Goal: Find specific page/section: Locate item on page

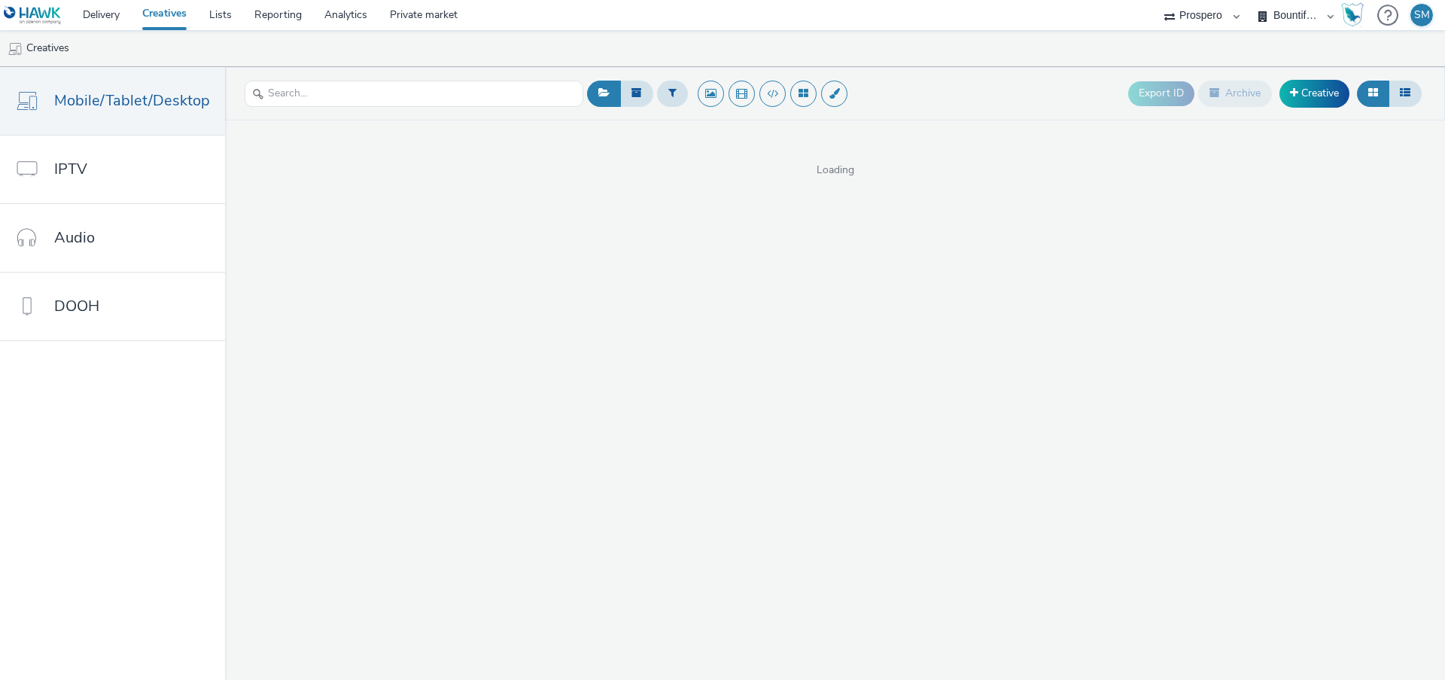
select select "47c37c18-910e-43a3-bb91-a2beb2847406"
click at [1327, 11] on div "Bountiful Cow Prospero" at bounding box center [1296, 15] width 90 height 30
click at [1289, 13] on select "Bountiful Cow Prospero" at bounding box center [1296, 15] width 90 height 30
select select "2ce23157-7cad-41b5-a013-1e8ec5c23365"
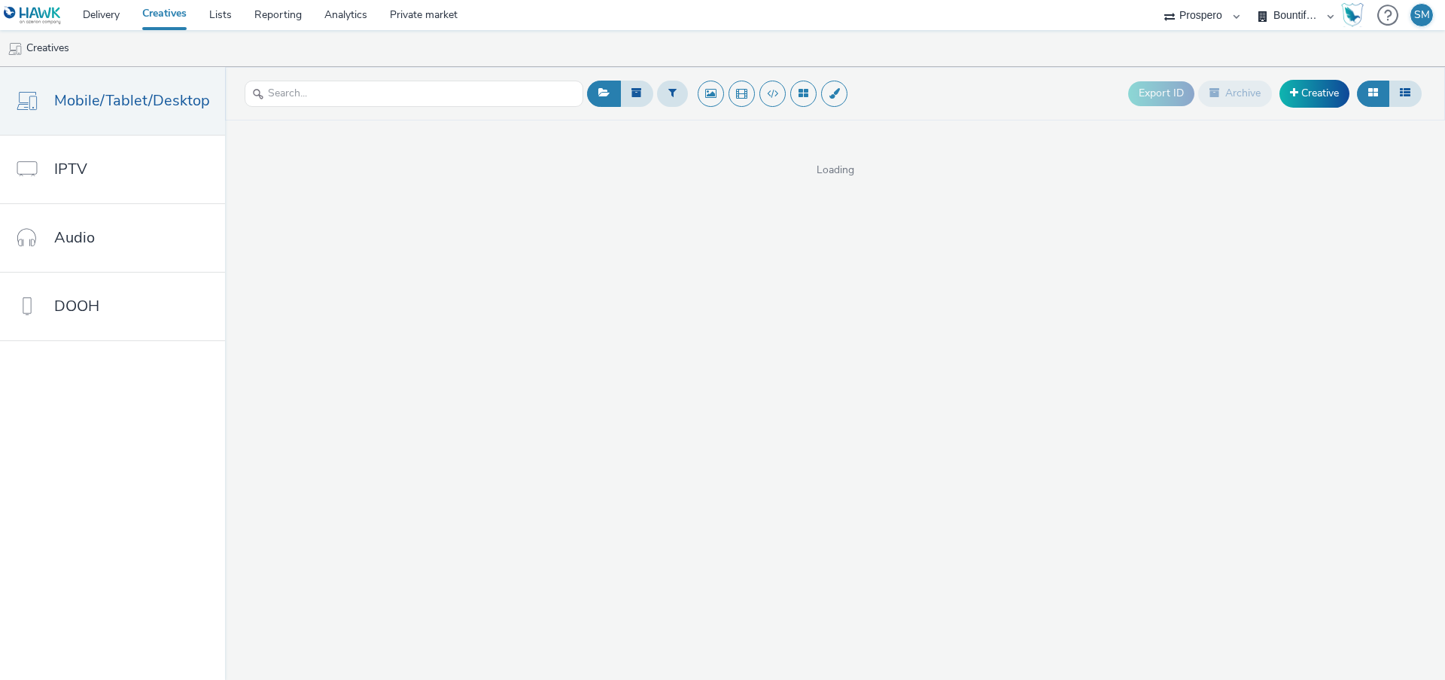
click at [1251, 0] on select "Bountiful Cow Prospero" at bounding box center [1296, 15] width 90 height 30
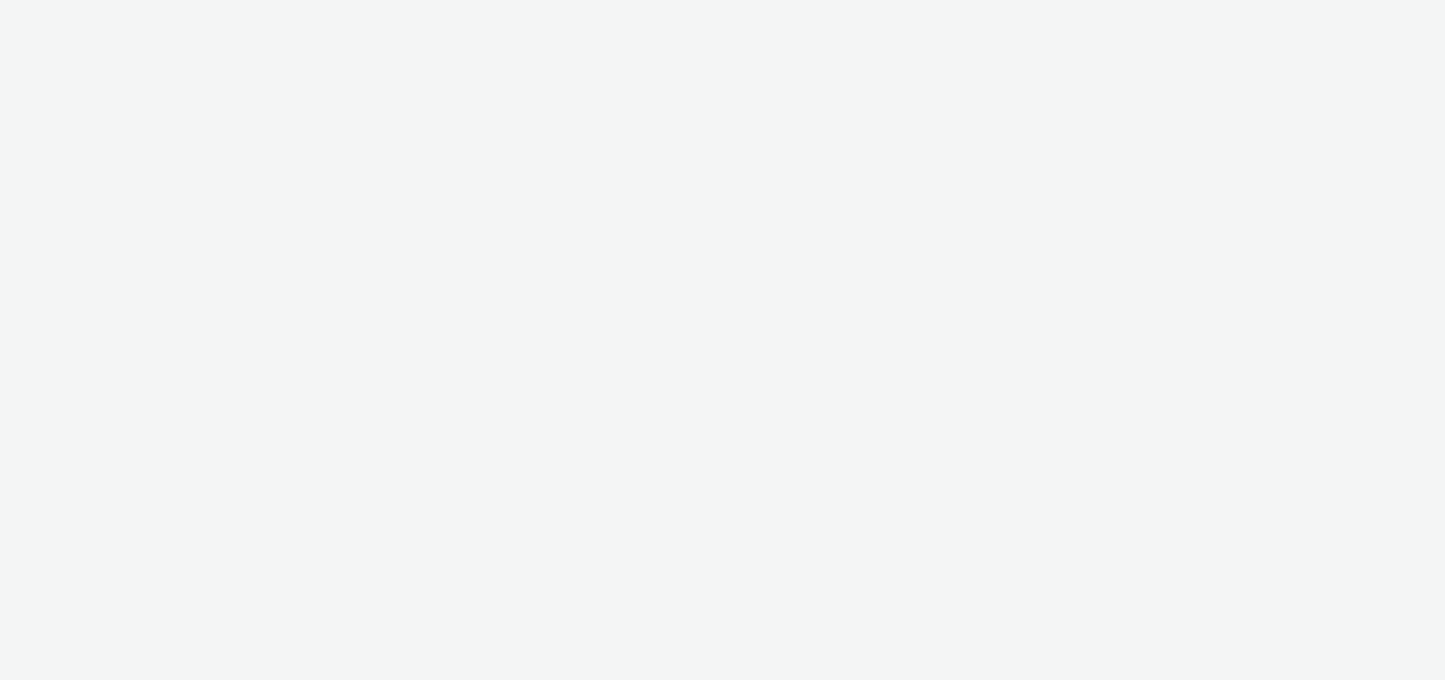
select select "47c37c18-910e-43a3-bb91-a2beb2847406"
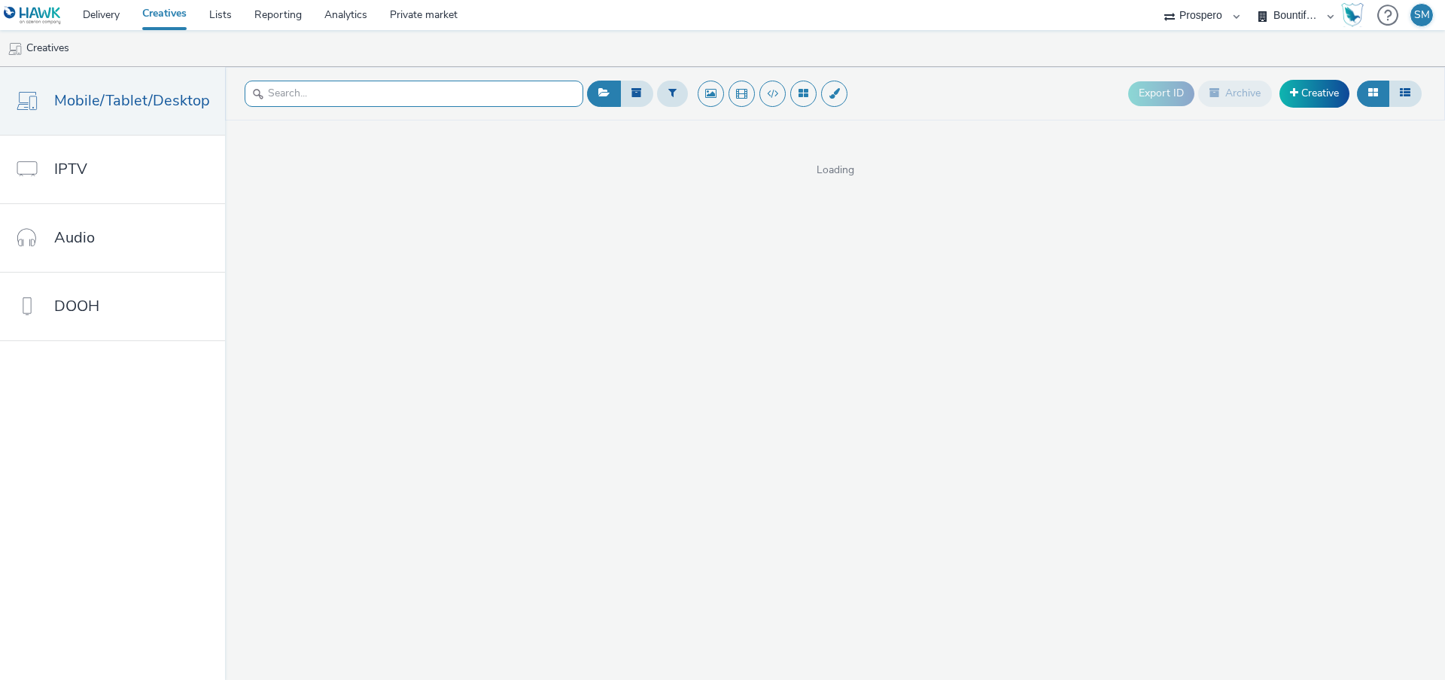
click at [349, 98] on input "text" at bounding box center [414, 94] width 339 height 26
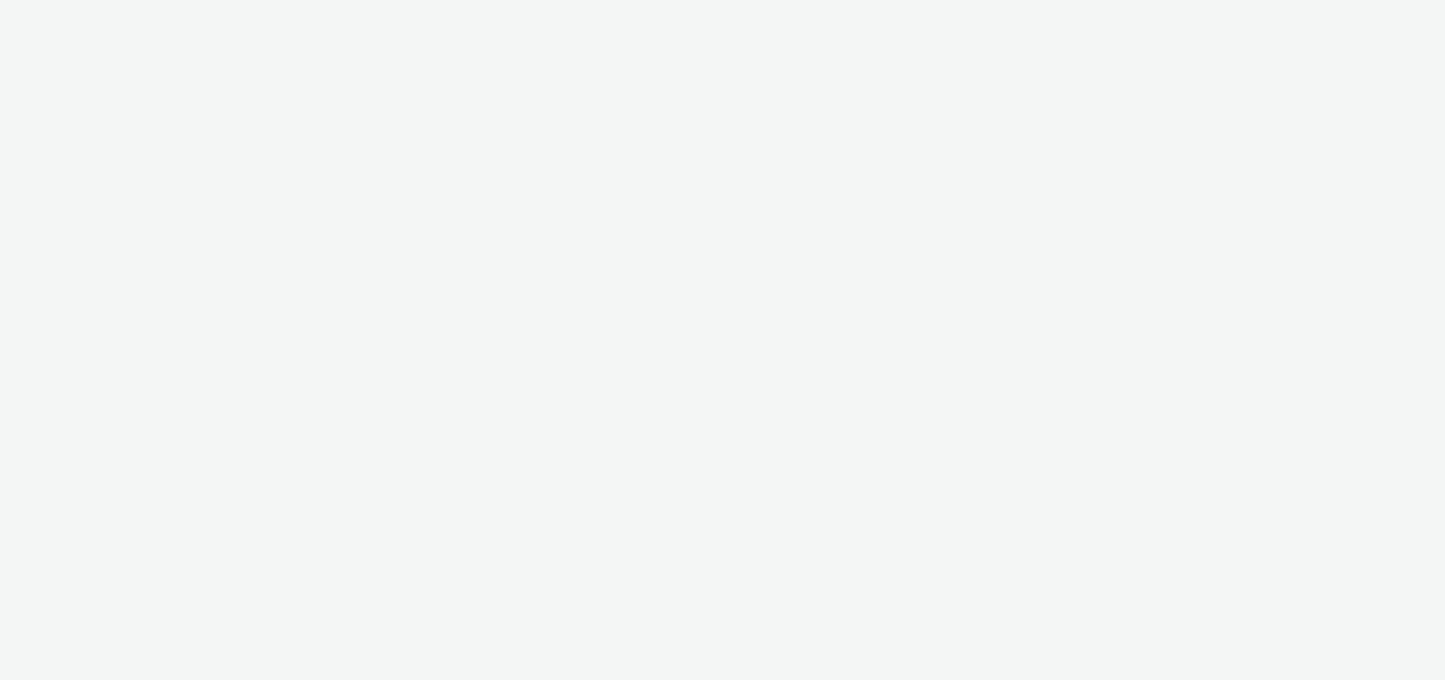
select select "47c37c18-910e-43a3-bb91-a2beb2847406"
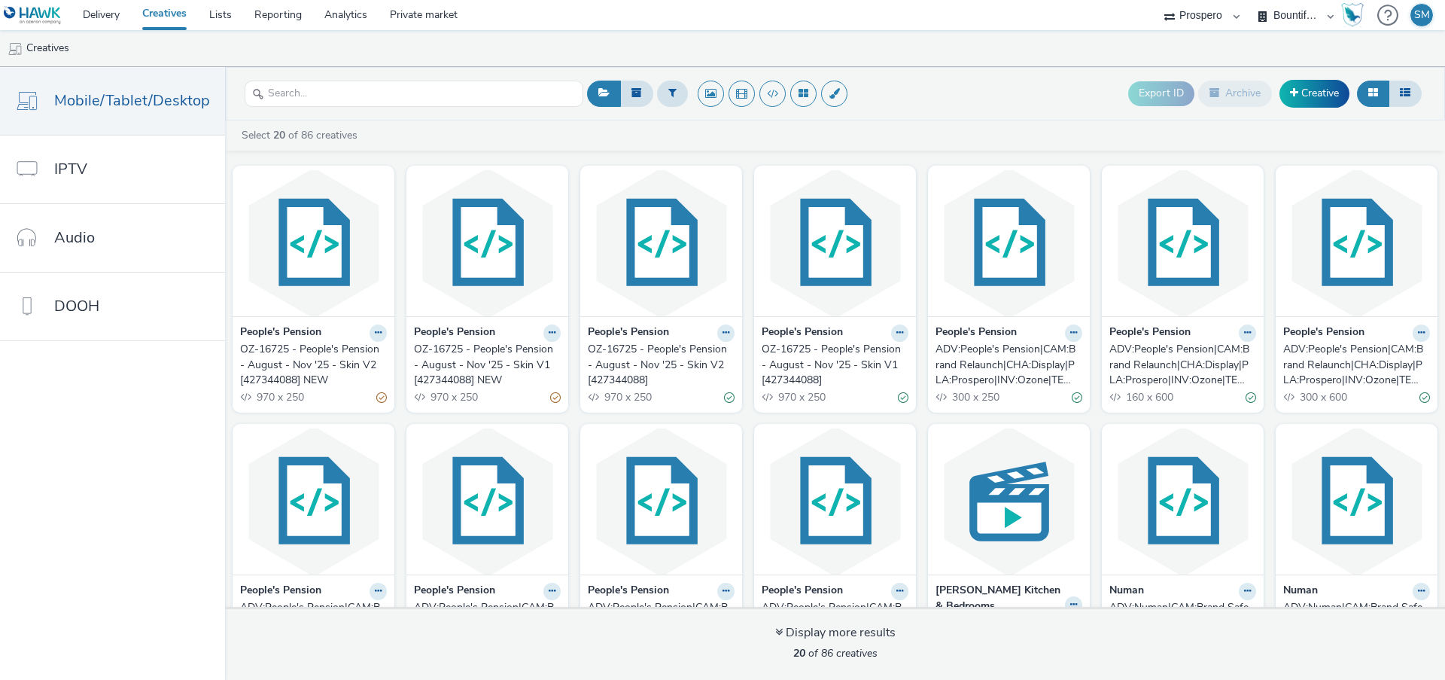
click at [316, 369] on div "OZ-16725 - People's Pension - August - Nov '25 - Skin V2 [427344088] NEW" at bounding box center [310, 365] width 141 height 46
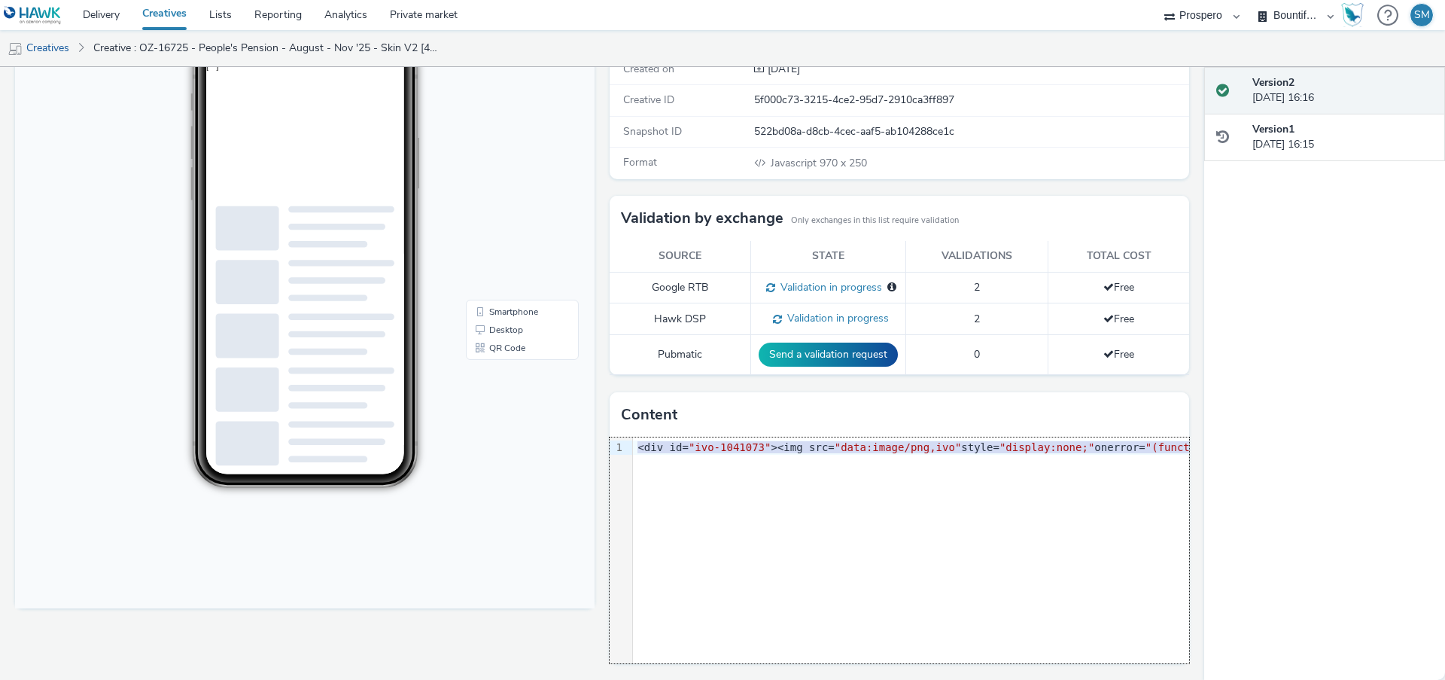
drag, startPoint x: 638, startPoint y: 447, endPoint x: 742, endPoint y: 568, distance: 159.2
click at [742, 568] on div "9 1 › <div id= "ivo-1041073" ><img src= "data:image/png,ivo" style= "display:no…" at bounding box center [900, 550] width 580 height 226
copy div "<div id= "ivo-1041073" > < img src= "data:image/png,ivo" style= "display:none;"…"
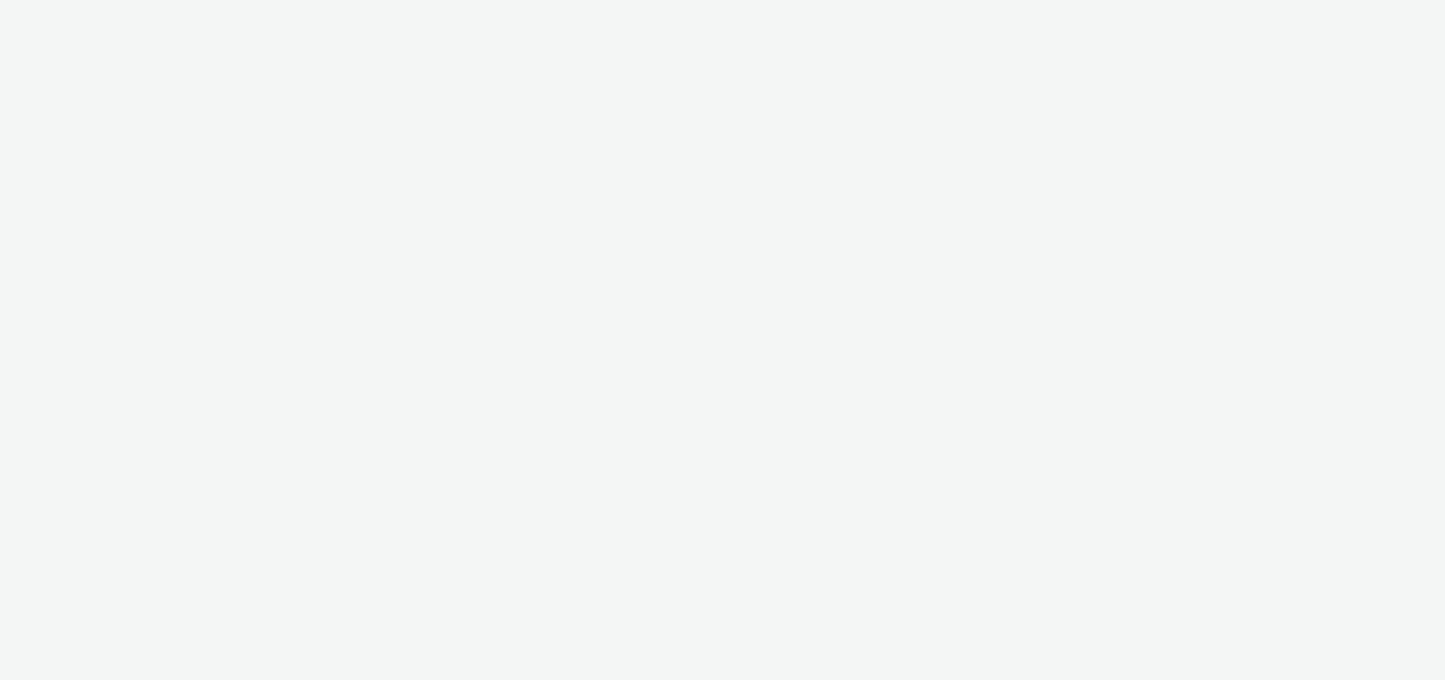
select select "47c37c18-910e-43a3-bb91-a2beb2847406"
select select "b1b940d3-d05b-48b5-821e-f328c33b988b"
